Goal: Task Accomplishment & Management: Manage account settings

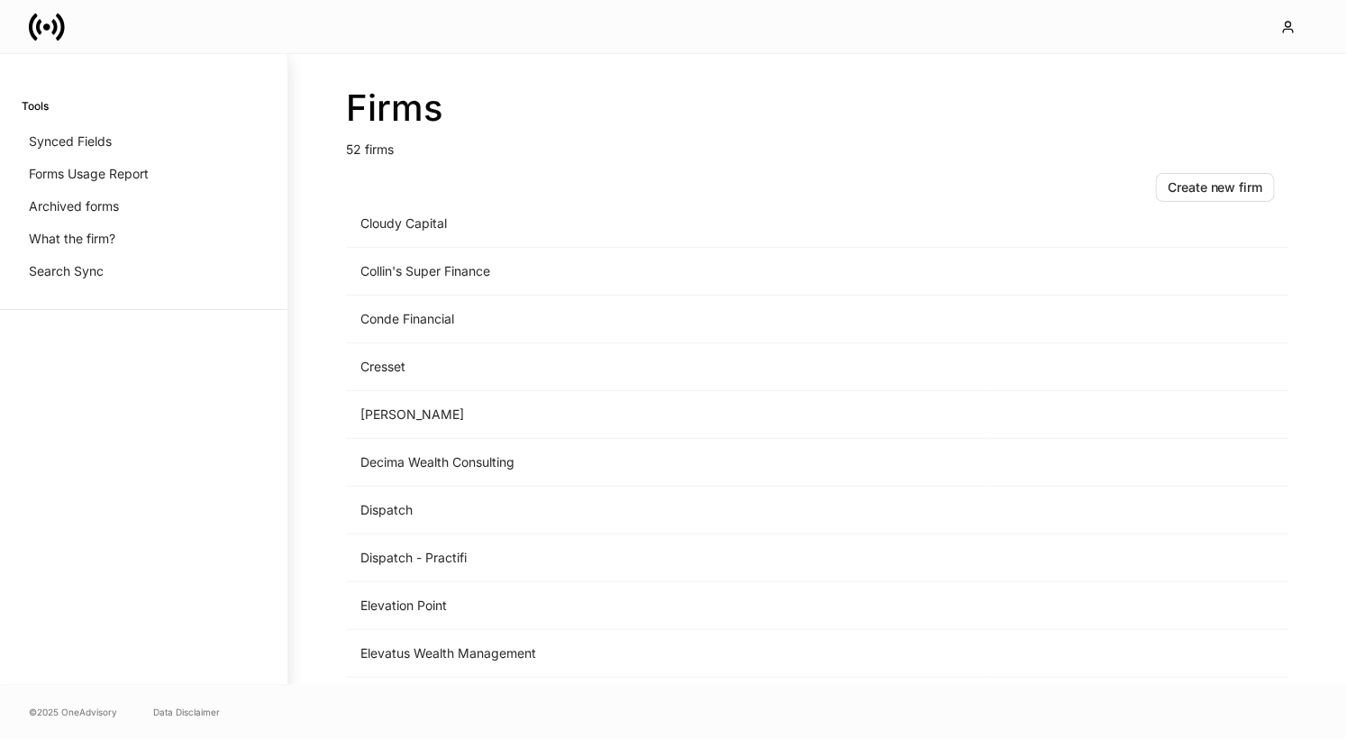
scroll to position [757, 0]
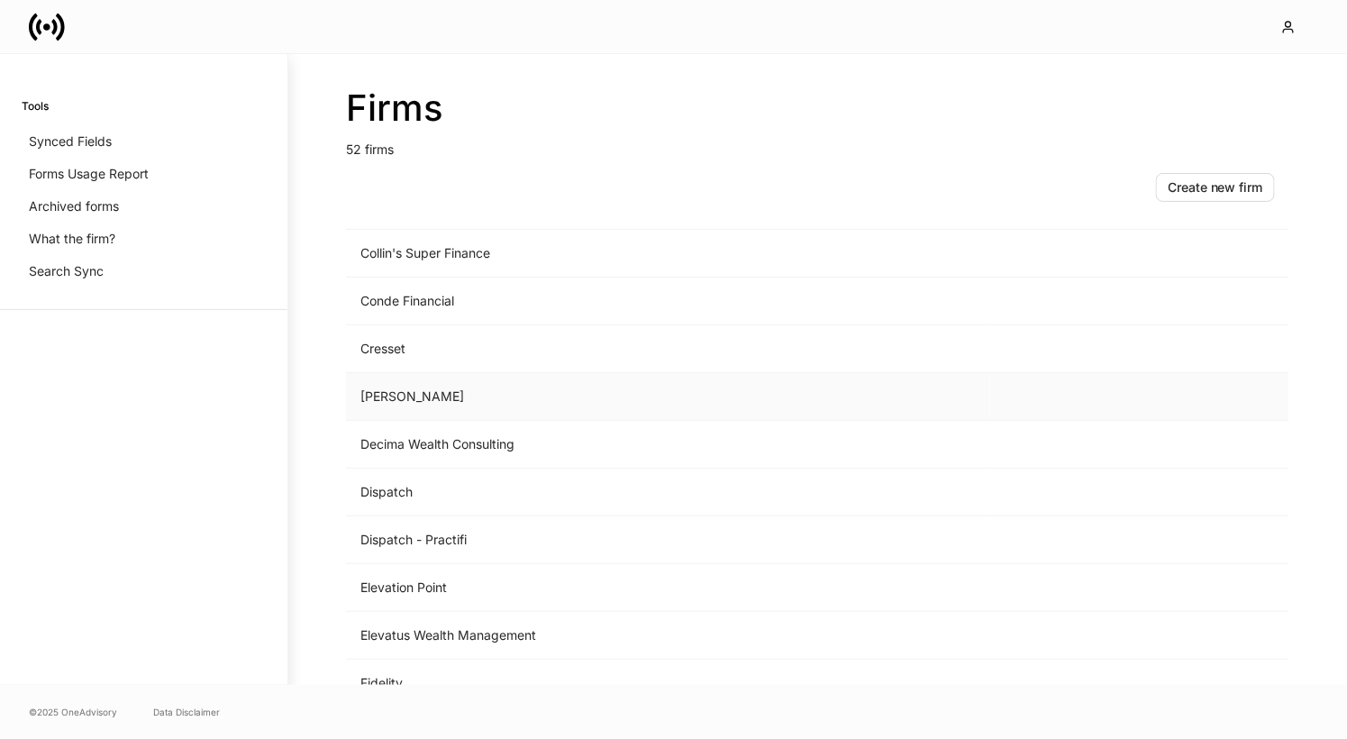
click at [607, 391] on td "D.A. Davidson" at bounding box center [668, 397] width 644 height 48
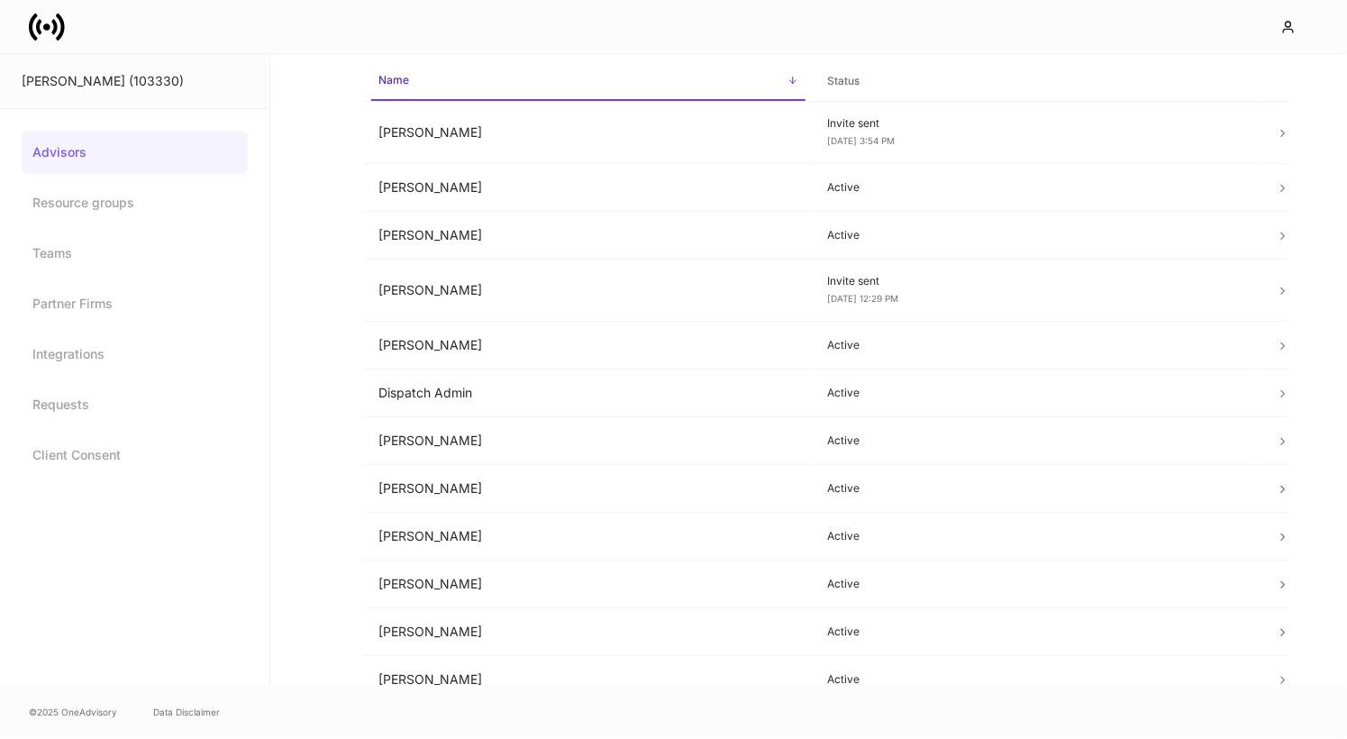
scroll to position [98, 0]
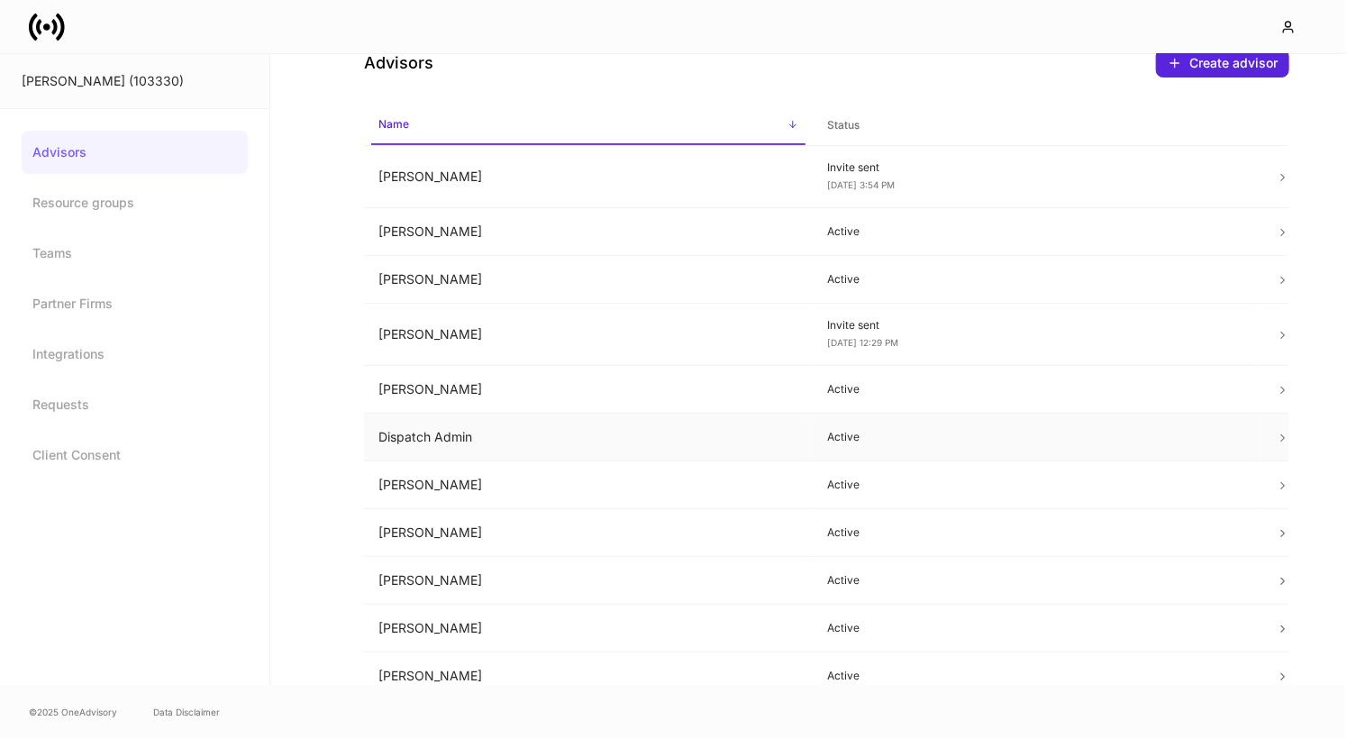
click at [540, 418] on td "Dispatch Admin" at bounding box center [588, 437] width 449 height 48
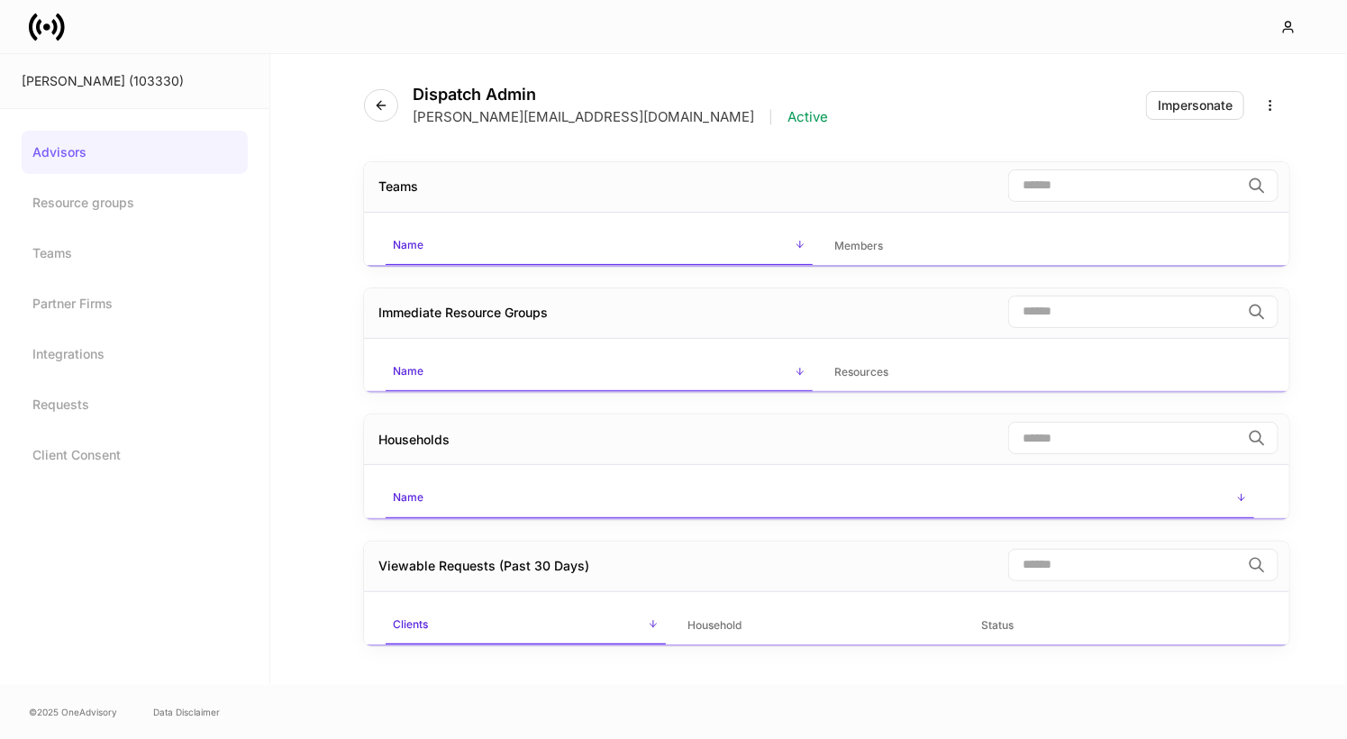
scroll to position [41, 0]
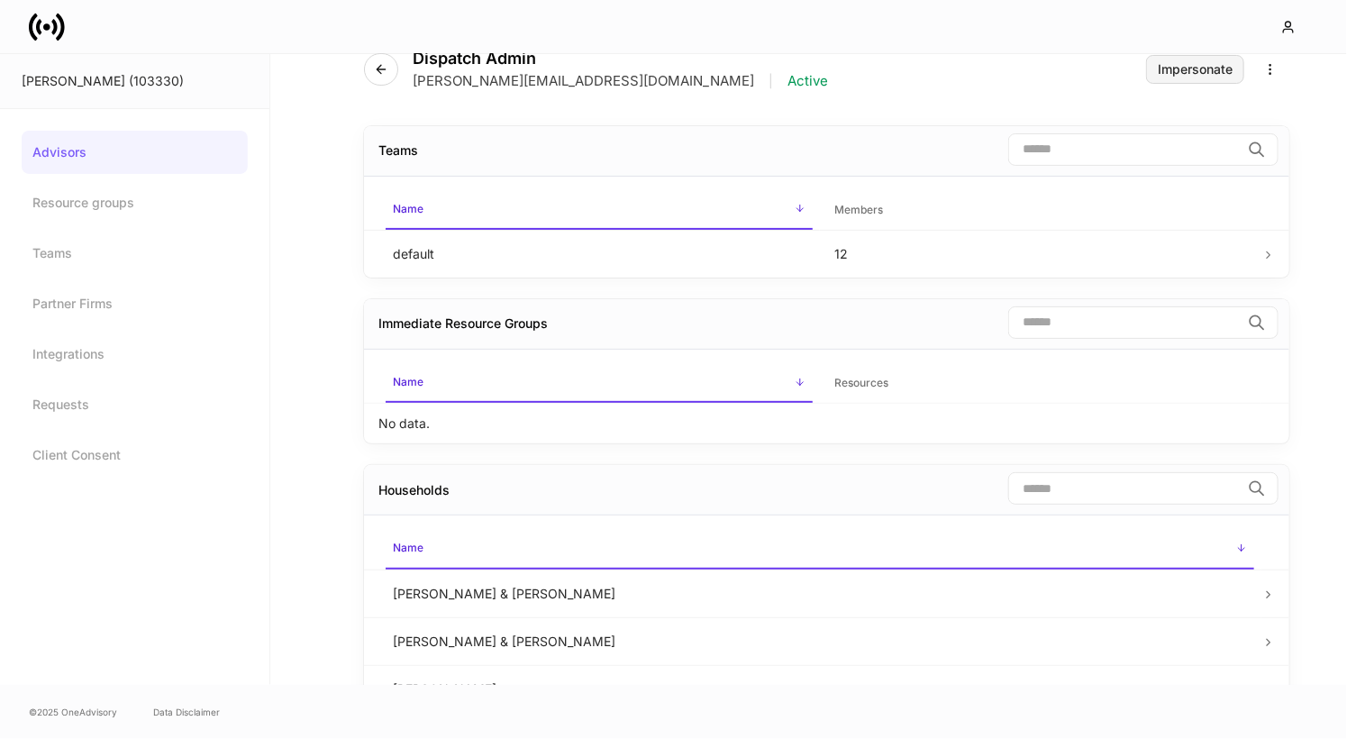
click at [1176, 63] on div "Impersonate" at bounding box center [1194, 69] width 75 height 13
